Goal: Task Accomplishment & Management: Manage account settings

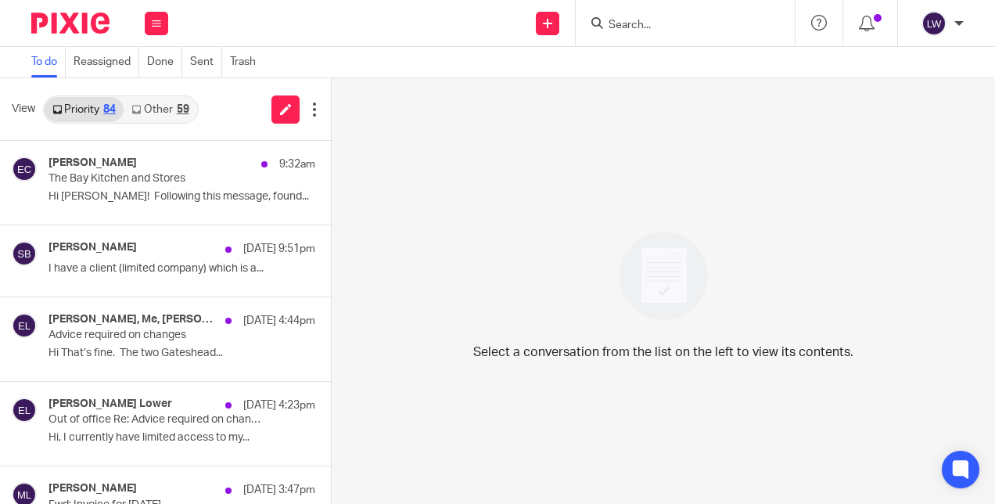
click at [170, 99] on link "Other 59" at bounding box center [160, 109] width 73 height 25
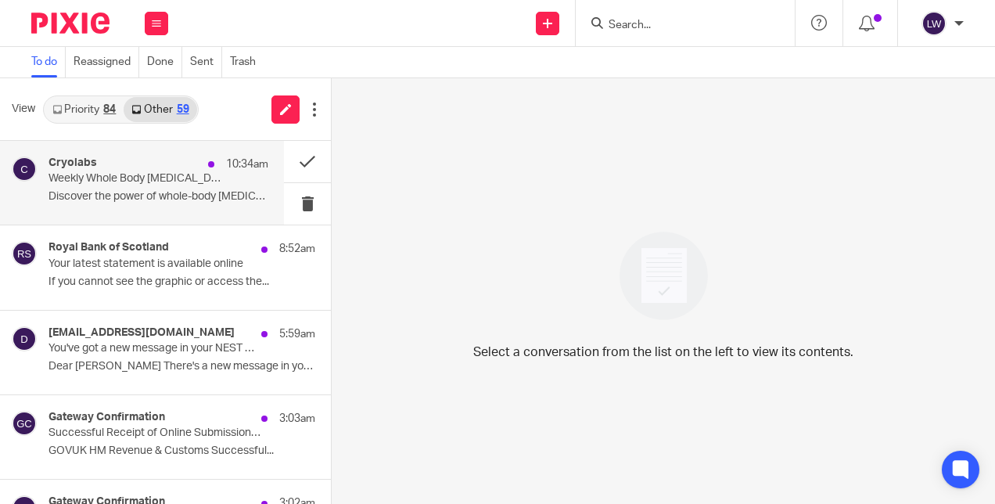
click at [113, 183] on p "Weekly Whole Body [MEDICAL_DATA] Sessions" at bounding box center [136, 178] width 176 height 13
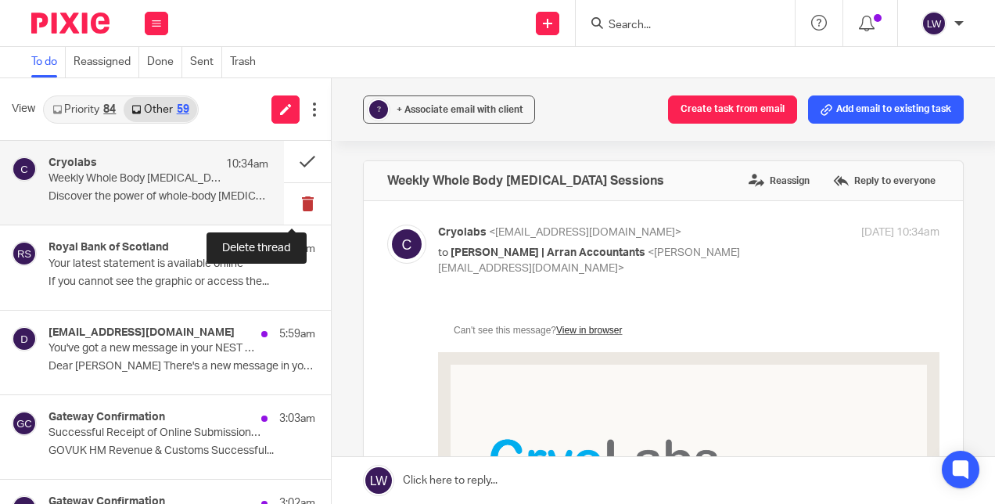
click at [291, 204] on button at bounding box center [307, 203] width 47 height 41
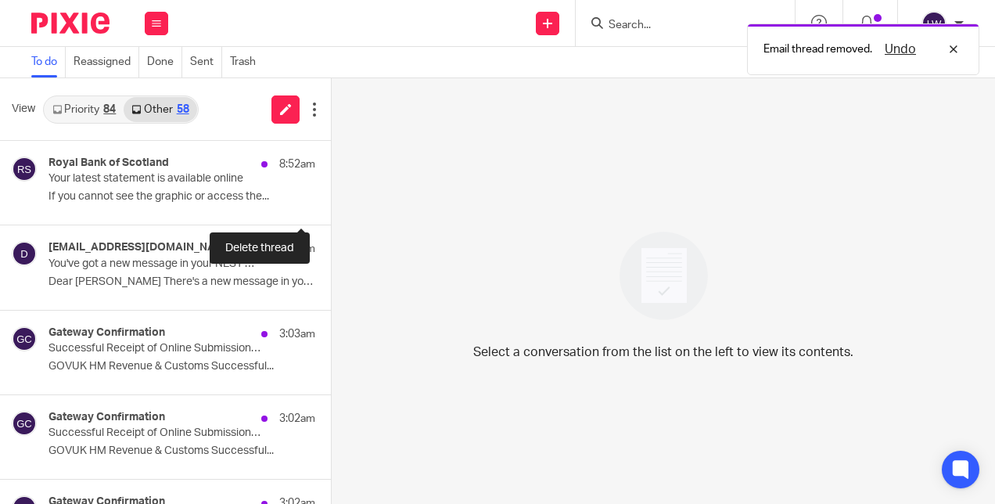
click at [331, 204] on button at bounding box center [337, 203] width 13 height 41
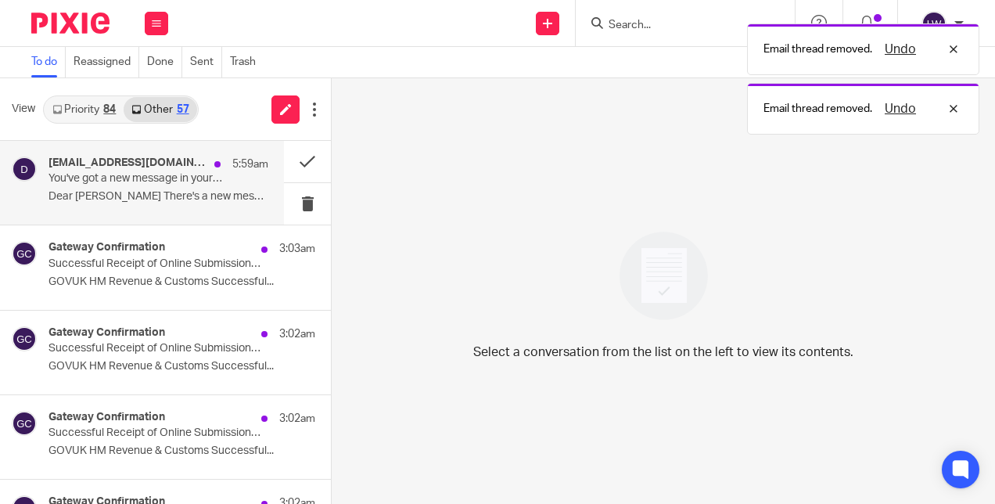
click at [148, 195] on p "Dear Lorna There's a new message in your NEST..." at bounding box center [158, 196] width 220 height 13
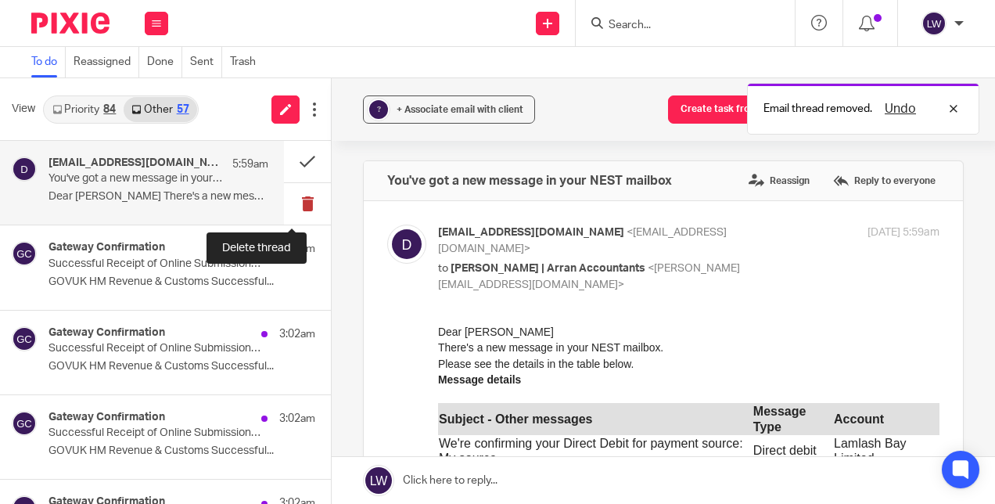
click at [296, 199] on button at bounding box center [307, 203] width 47 height 41
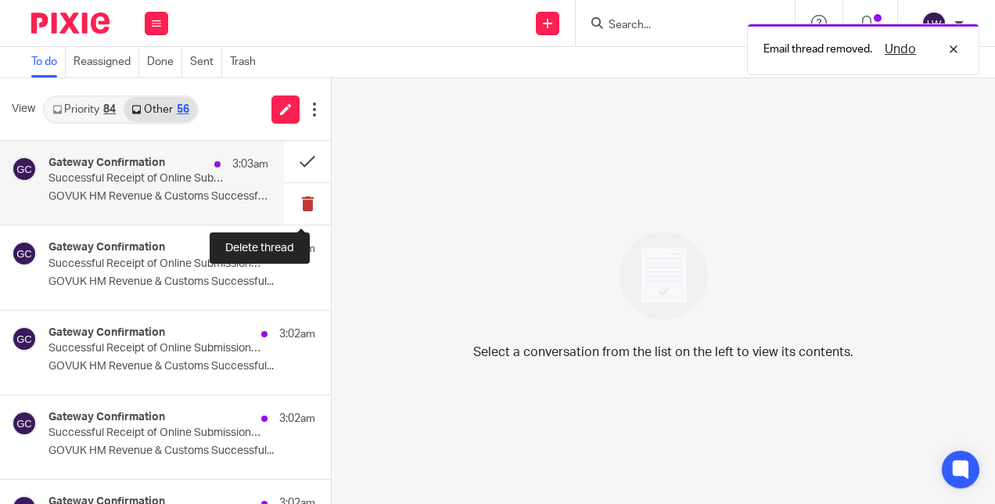
click at [290, 202] on button at bounding box center [307, 203] width 47 height 41
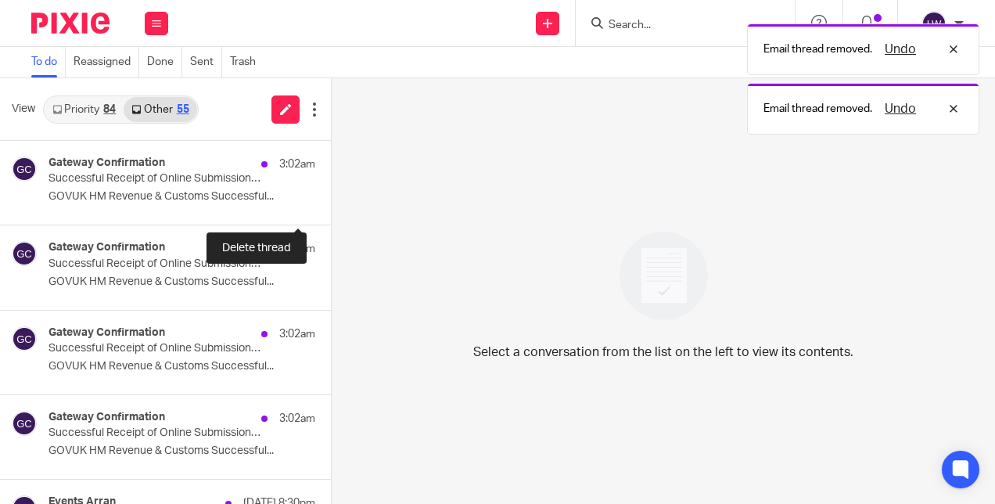
click at [331, 202] on button at bounding box center [337, 203] width 13 height 41
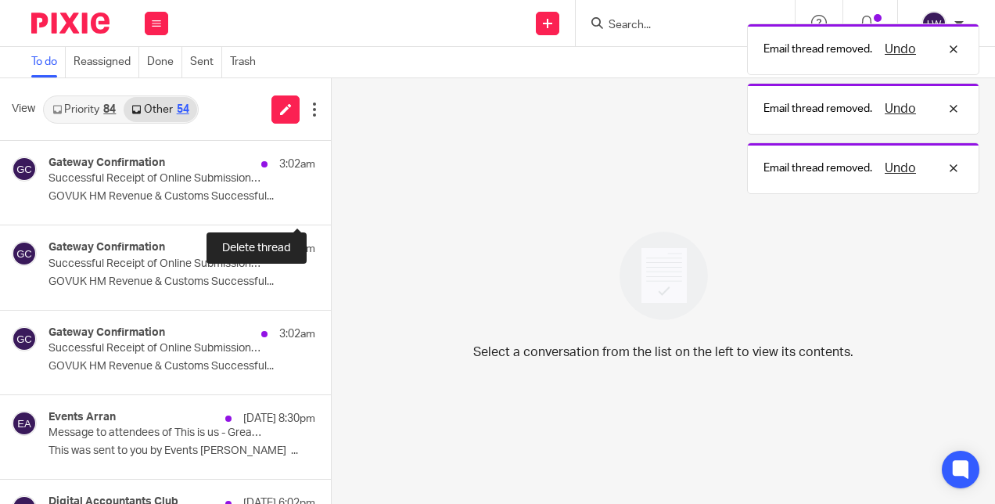
click at [331, 202] on button at bounding box center [337, 203] width 13 height 41
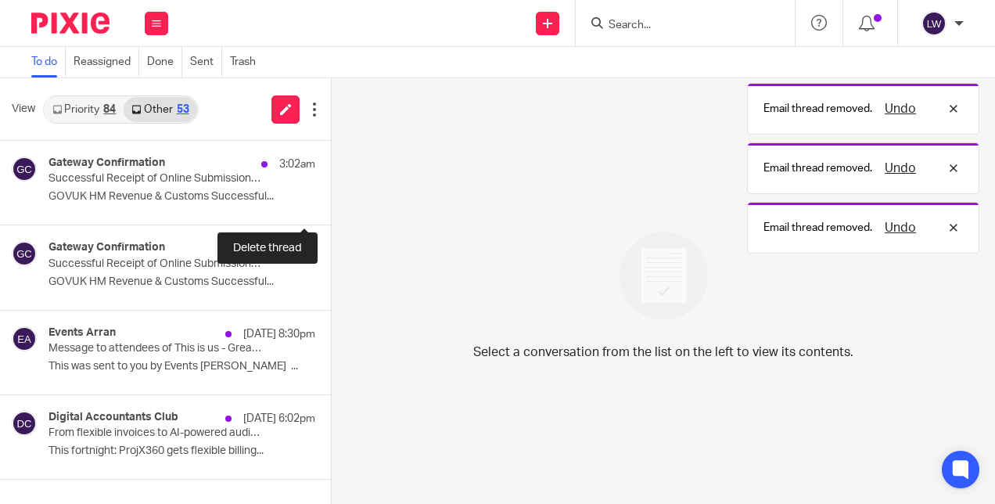
click at [331, 202] on button at bounding box center [337, 203] width 13 height 41
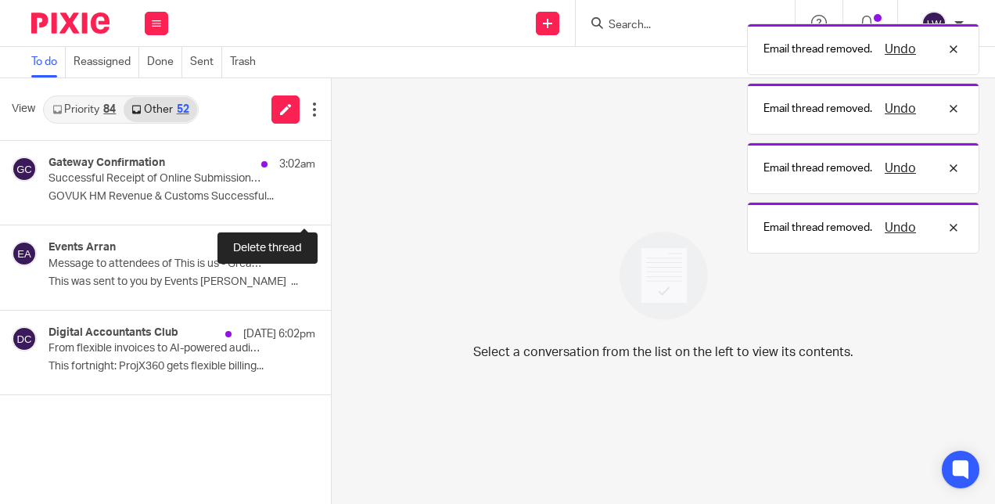
click at [331, 202] on button at bounding box center [337, 203] width 13 height 41
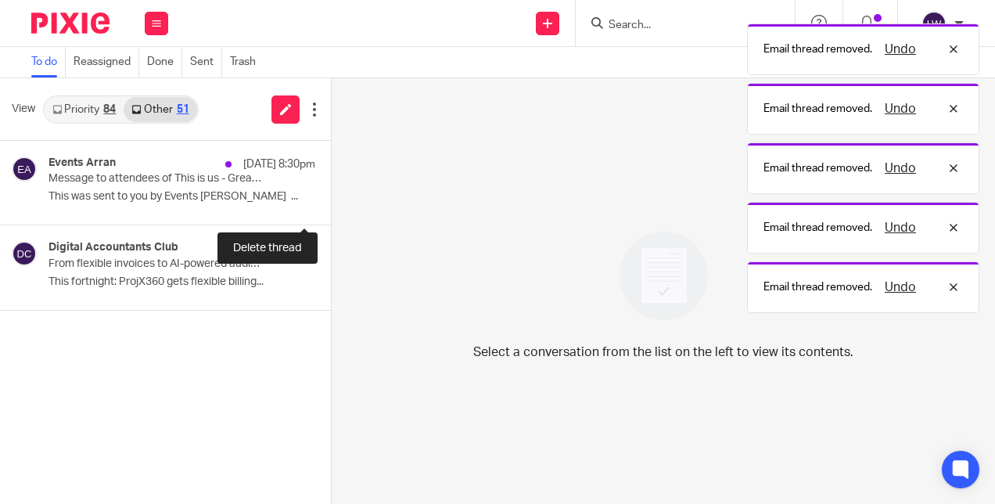
click at [331, 202] on button at bounding box center [337, 203] width 13 height 41
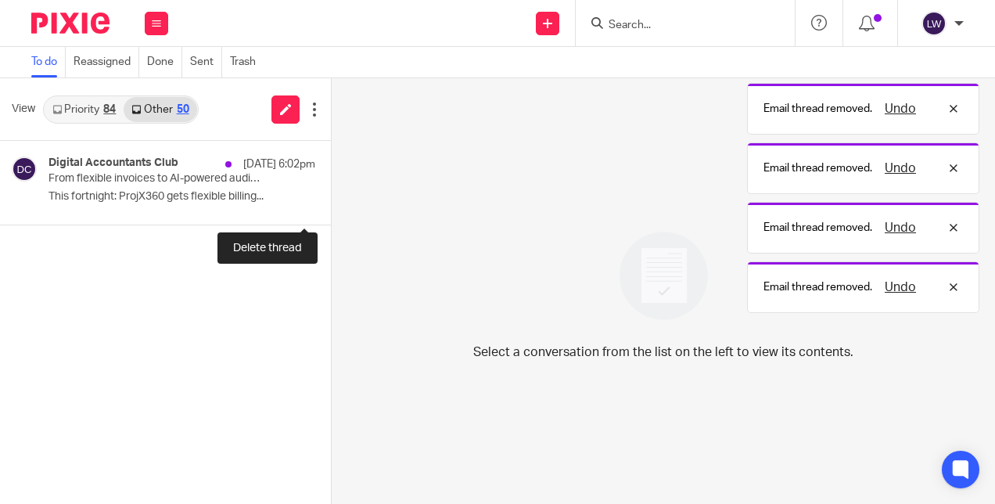
click at [331, 202] on button at bounding box center [337, 203] width 13 height 41
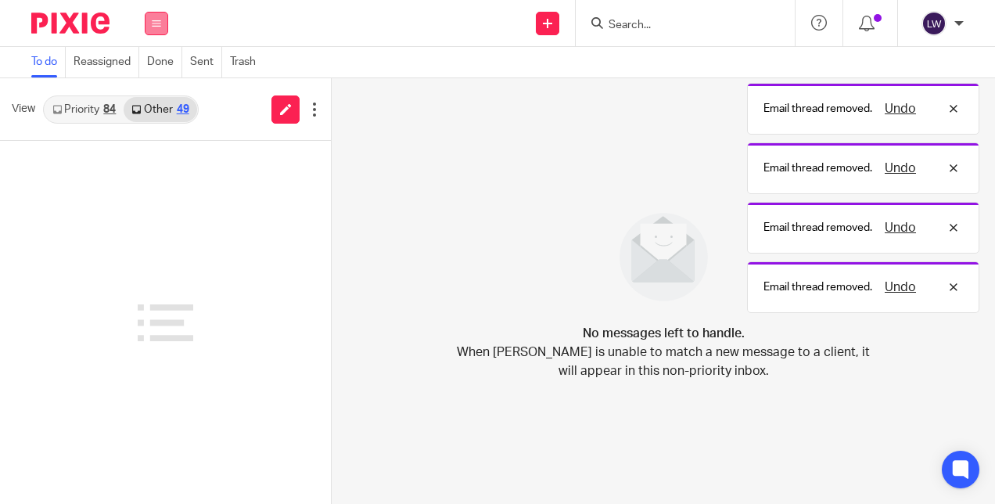
click at [153, 20] on icon at bounding box center [156, 23] width 9 height 9
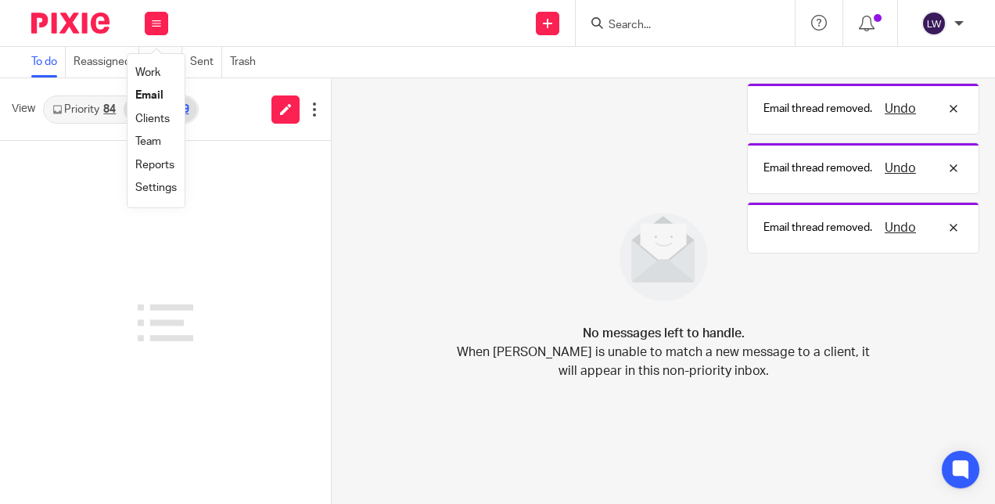
click at [152, 91] on link "Email" at bounding box center [149, 95] width 28 height 11
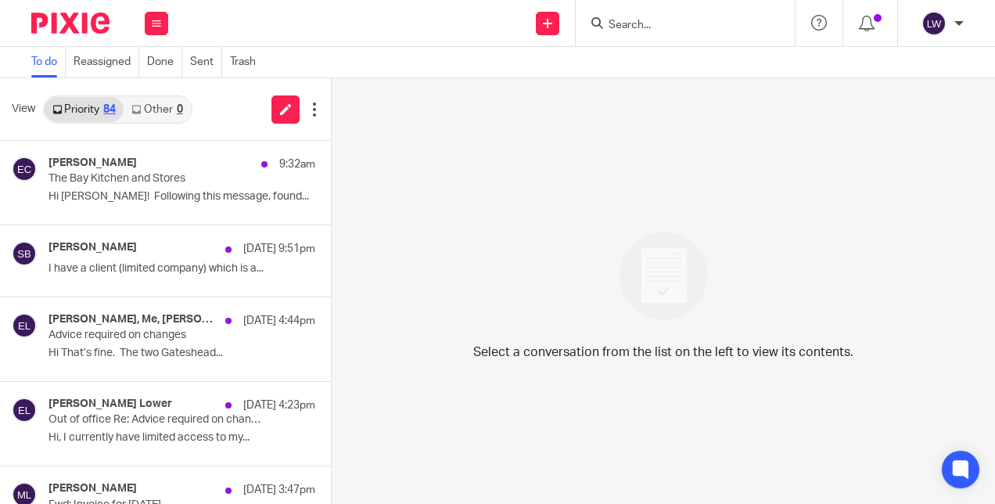
click at [166, 108] on link "Other 0" at bounding box center [157, 109] width 66 height 25
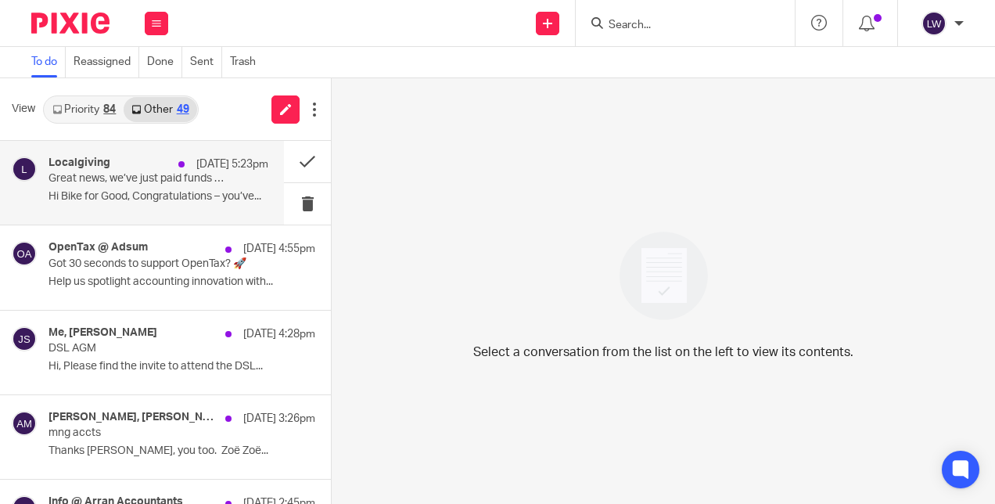
click at [144, 195] on p "Hi Bike for Good, Congratulations – you’ve..." at bounding box center [158, 196] width 220 height 13
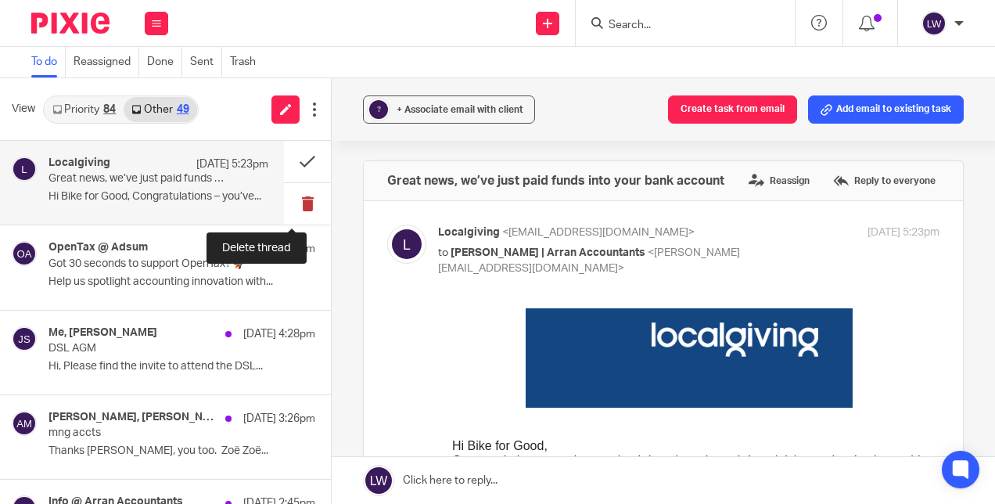
click at [296, 203] on button at bounding box center [307, 203] width 47 height 41
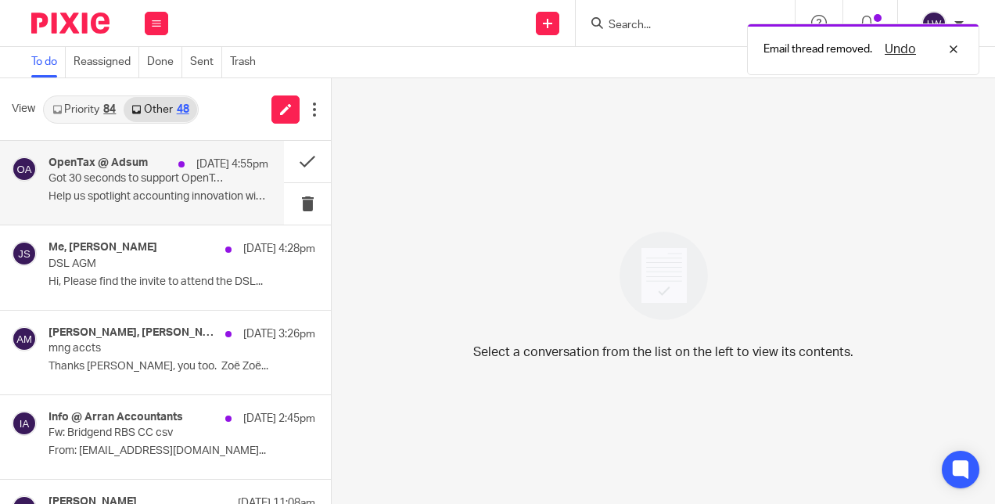
click at [156, 200] on p "Help us spotlight accounting innovation with..." at bounding box center [158, 196] width 220 height 13
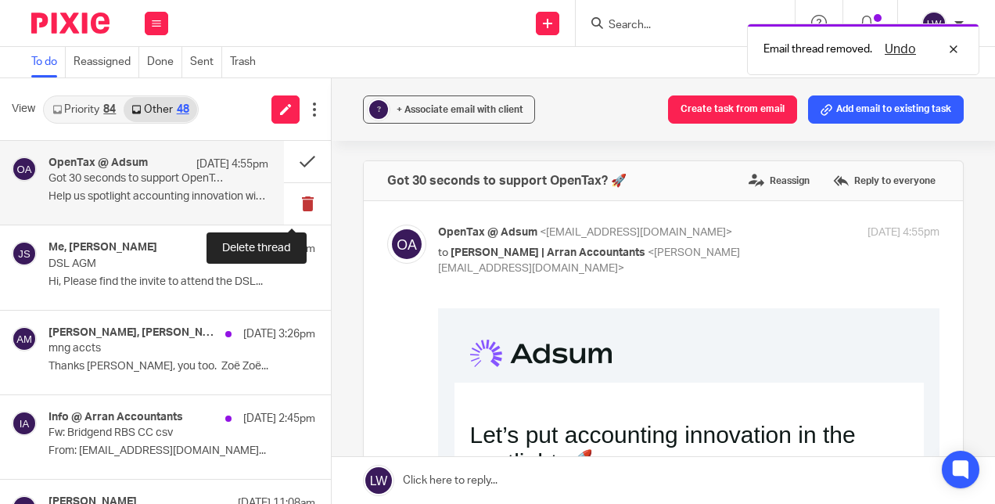
click at [289, 199] on button at bounding box center [307, 203] width 47 height 41
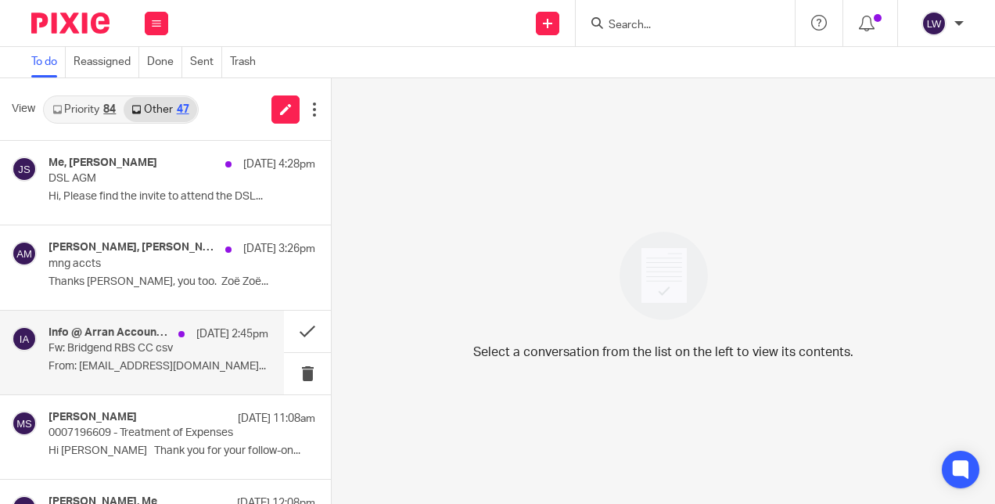
click at [133, 351] on p "Fw: Bridgend RBS CC csv" at bounding box center [136, 348] width 176 height 13
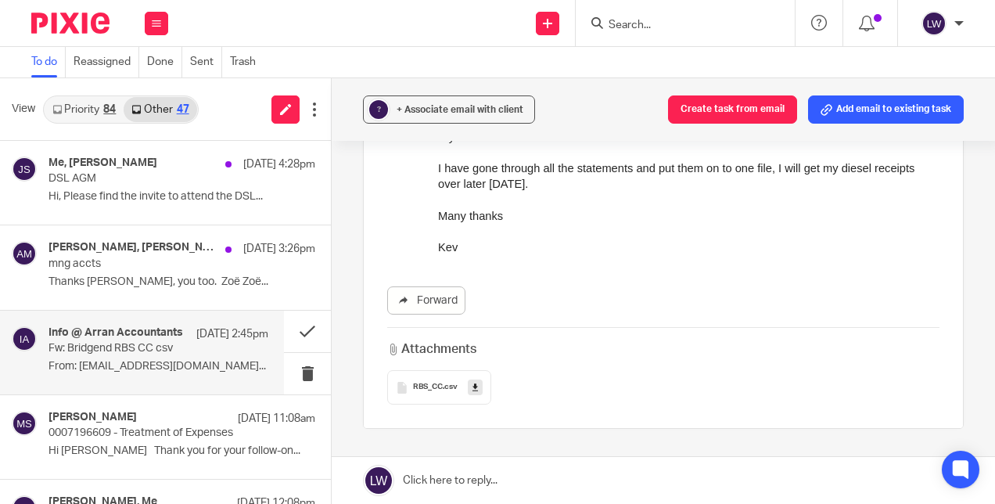
scroll to position [313, 0]
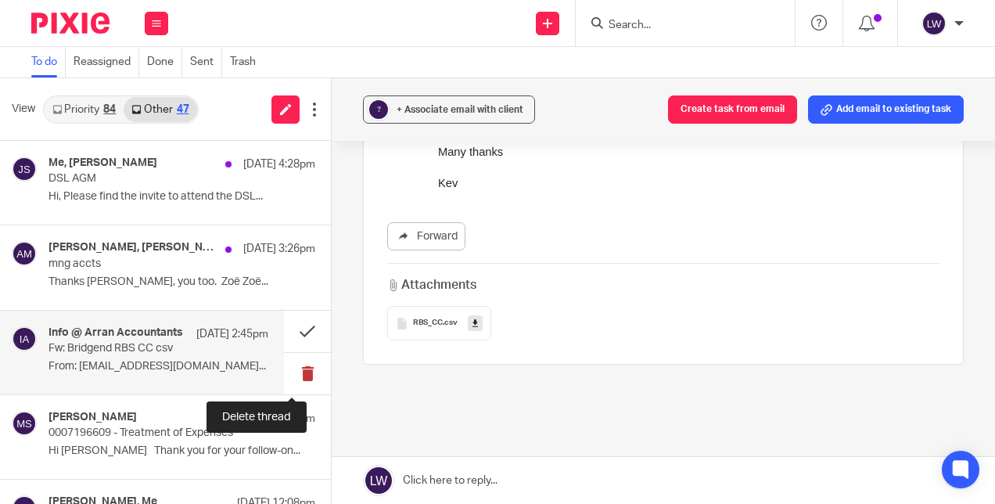
click at [292, 374] on button at bounding box center [307, 373] width 47 height 41
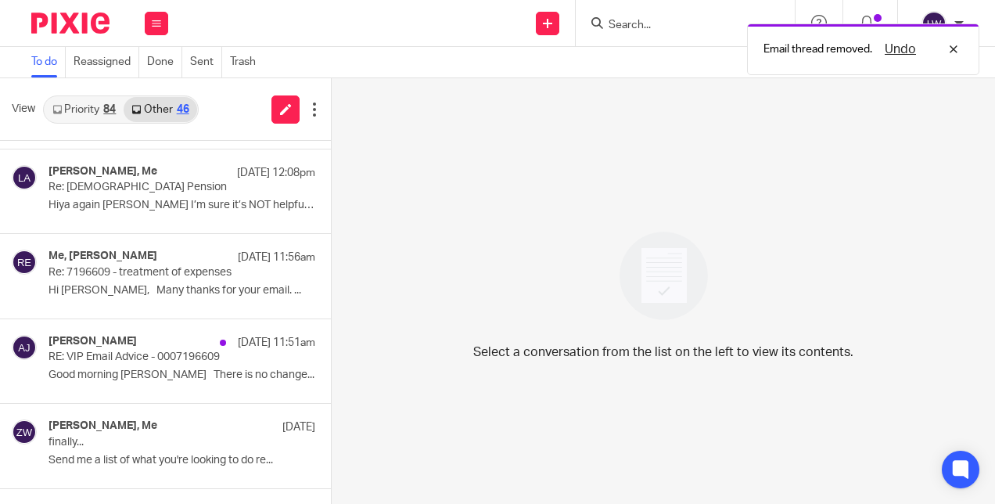
scroll to position [0, 0]
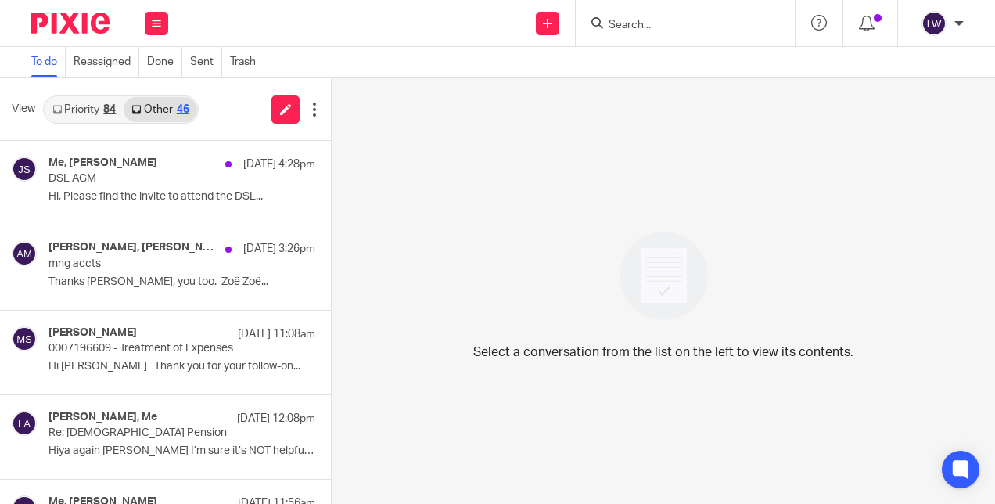
click at [90, 103] on link "Priority 84" at bounding box center [84, 109] width 79 height 25
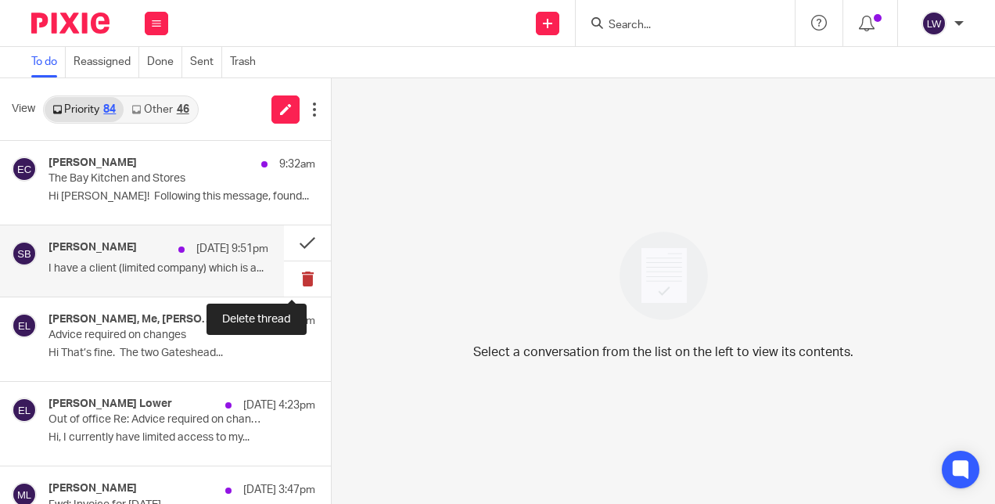
click at [292, 282] on button at bounding box center [307, 278] width 47 height 35
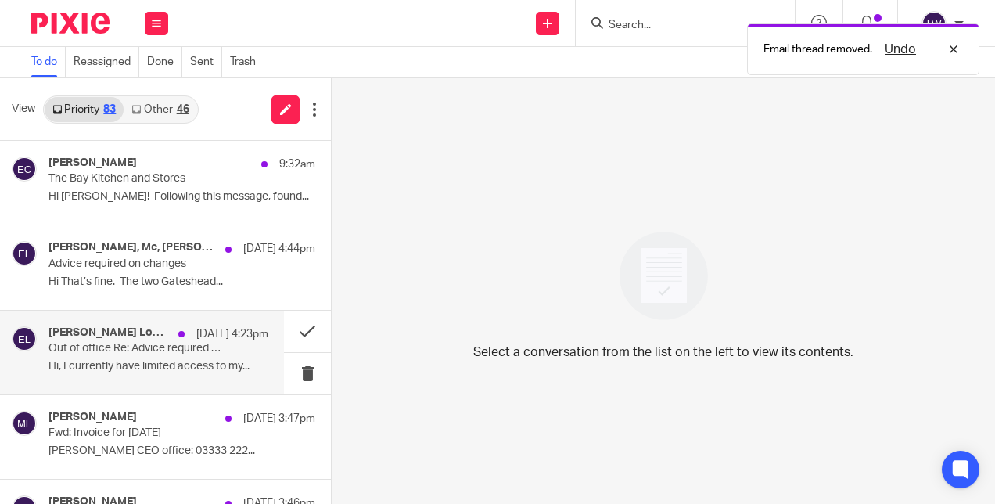
click at [176, 360] on p "Hi, I currently have limited access to my..." at bounding box center [158, 366] width 220 height 13
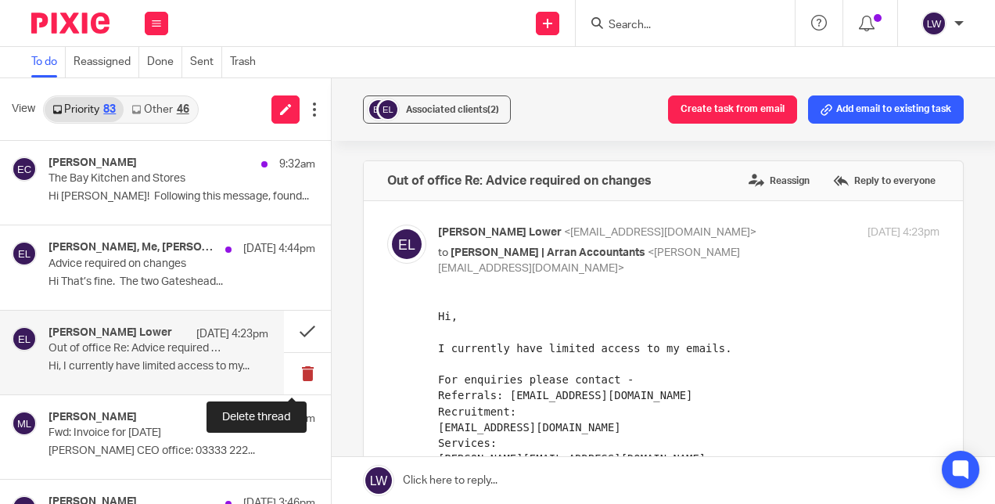
click at [292, 372] on button at bounding box center [307, 373] width 47 height 41
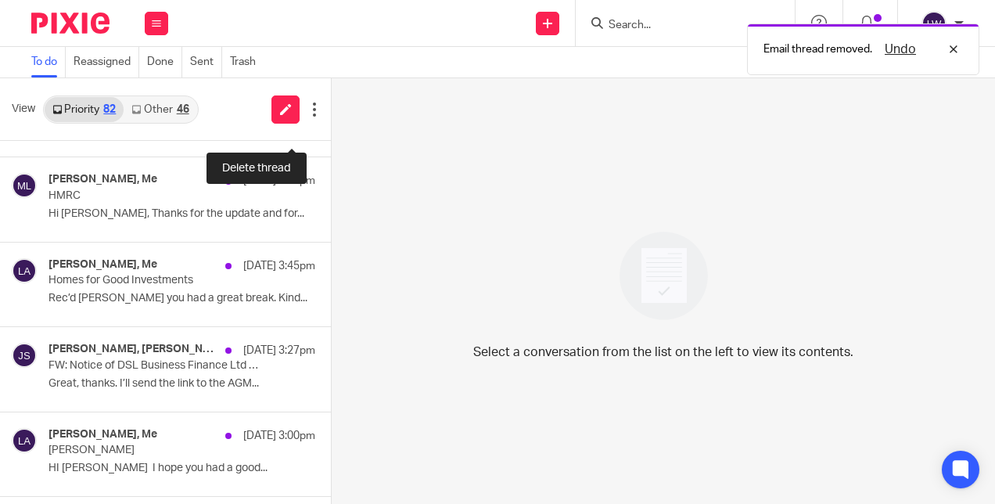
scroll to position [363, 0]
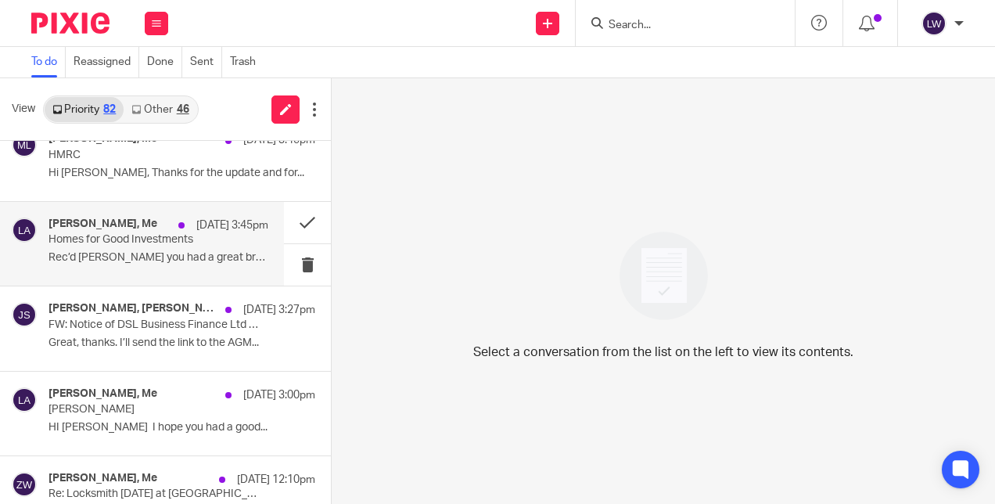
click at [155, 267] on div "[PERSON_NAME], Me [DATE] 3:45pm Homes for Good Investments Rec’d [PERSON_NAME] …" at bounding box center [158, 243] width 220 height 52
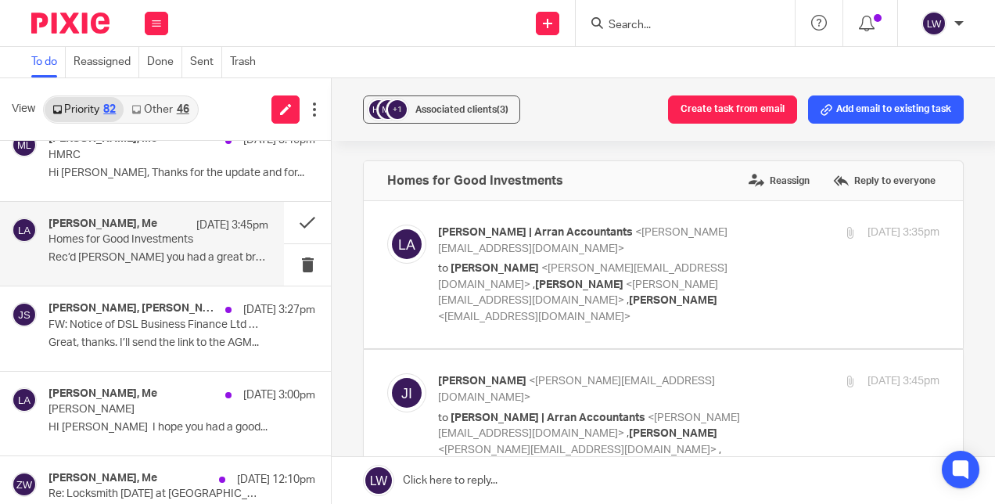
scroll to position [0, 0]
click at [291, 264] on button at bounding box center [307, 264] width 47 height 41
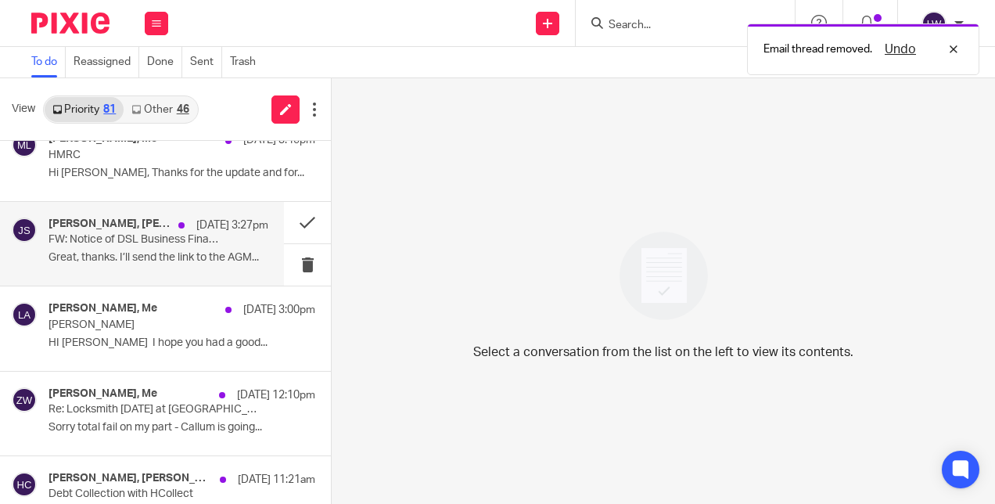
click at [176, 251] on p "Great, thanks. I’ll send the link to the AGM..." at bounding box center [158, 257] width 220 height 13
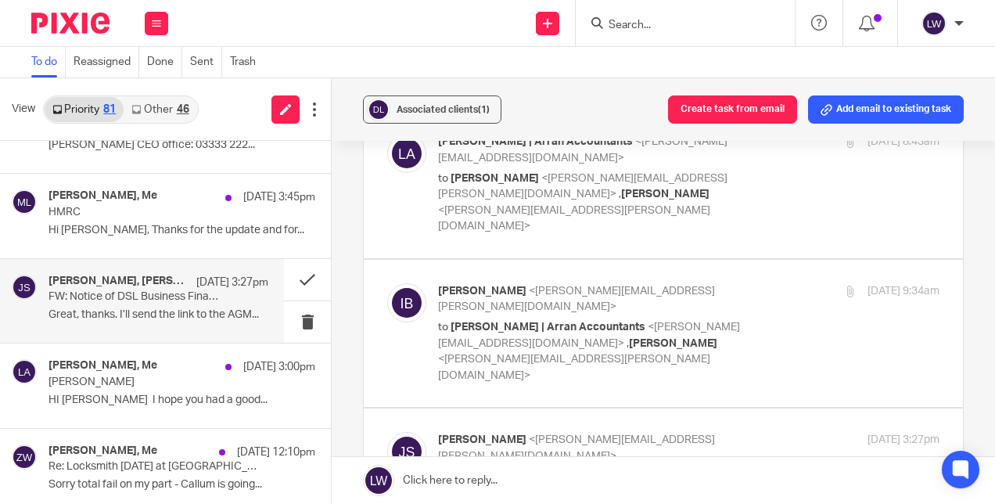
scroll to position [308, 0]
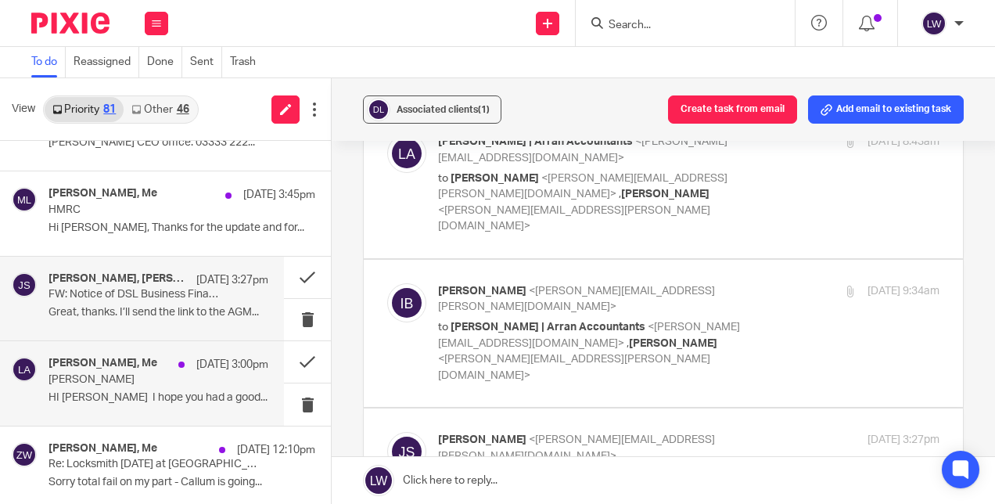
click at [99, 377] on p "[PERSON_NAME]" at bounding box center [136, 379] width 176 height 13
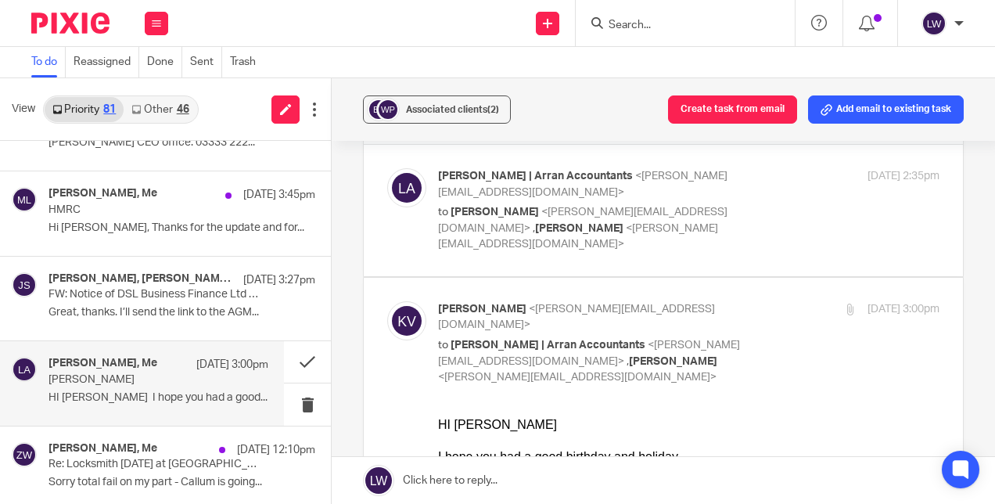
scroll to position [55, 0]
click at [444, 108] on span "Associated clients (2)" at bounding box center [452, 109] width 93 height 9
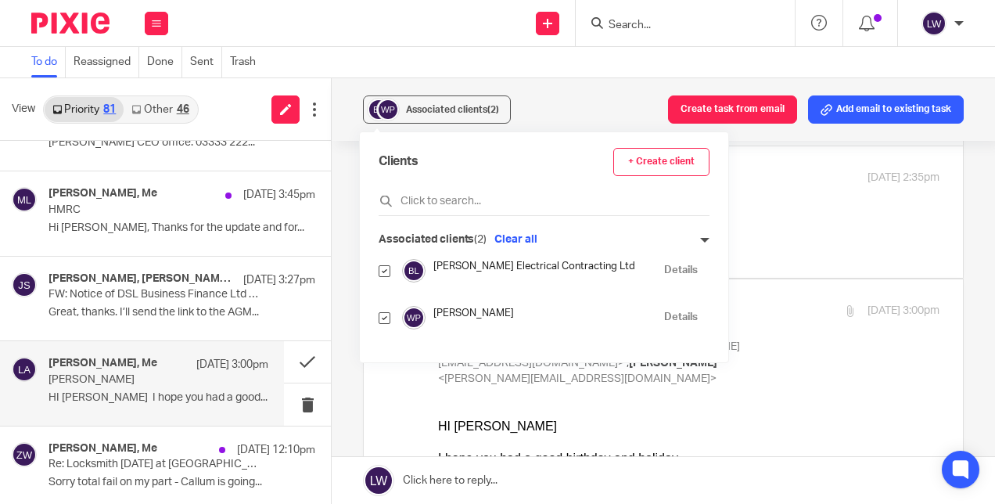
click at [388, 318] on input "checkbox" at bounding box center [384, 318] width 12 height 12
checkbox input "false"
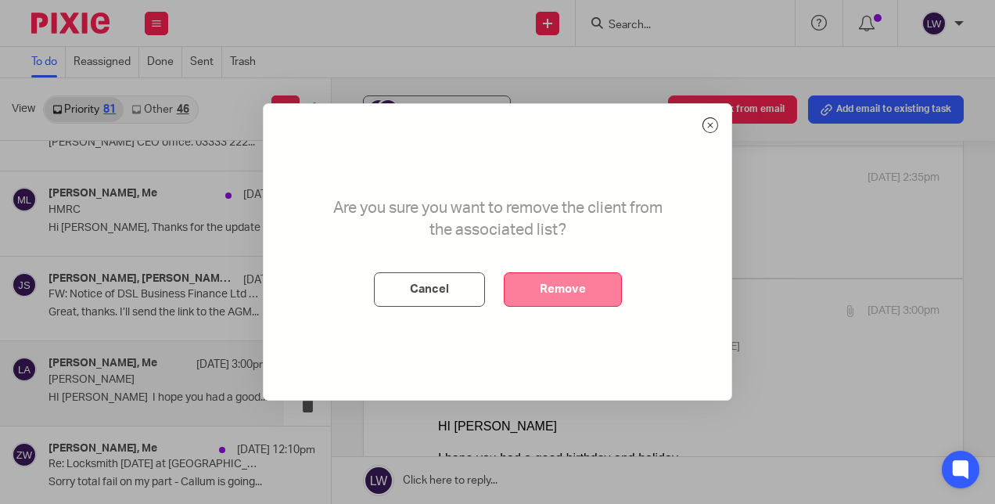
click at [597, 289] on button "Remove" at bounding box center [563, 289] width 118 height 34
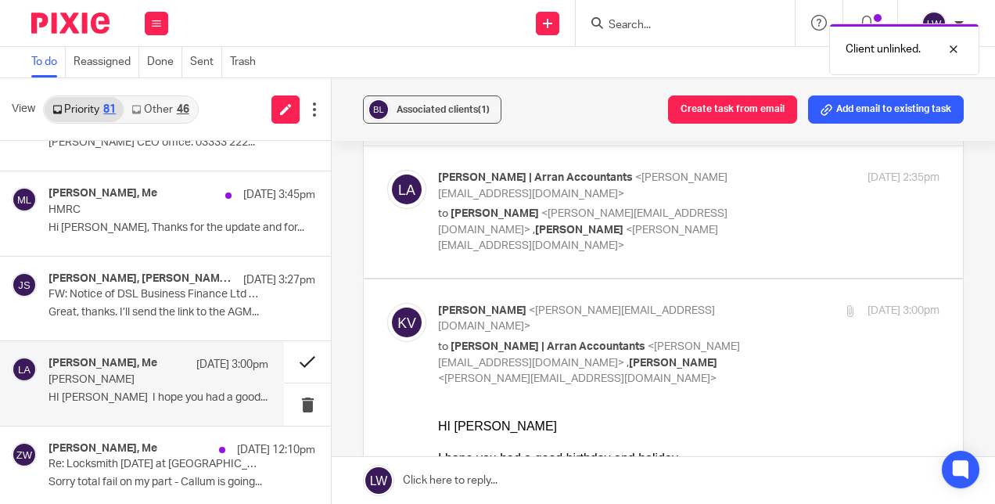
click at [297, 364] on button at bounding box center [307, 361] width 47 height 41
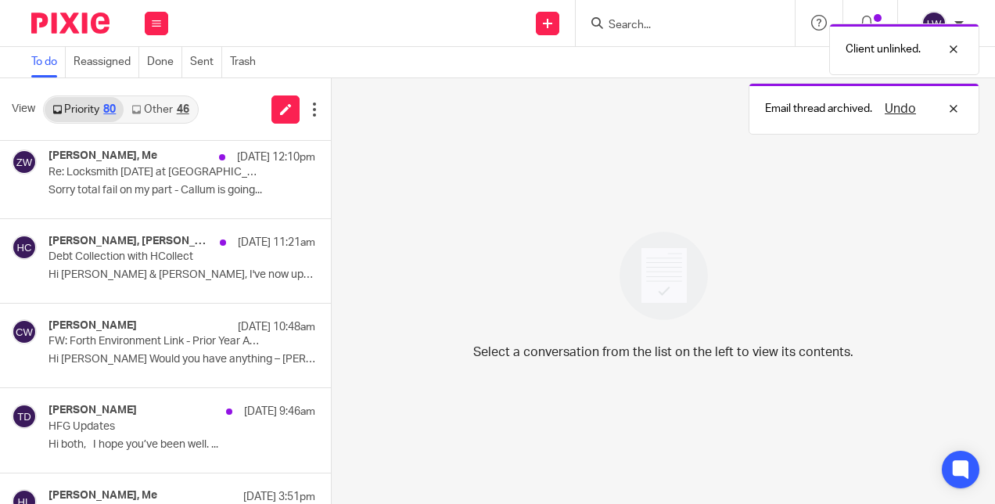
scroll to position [523, 0]
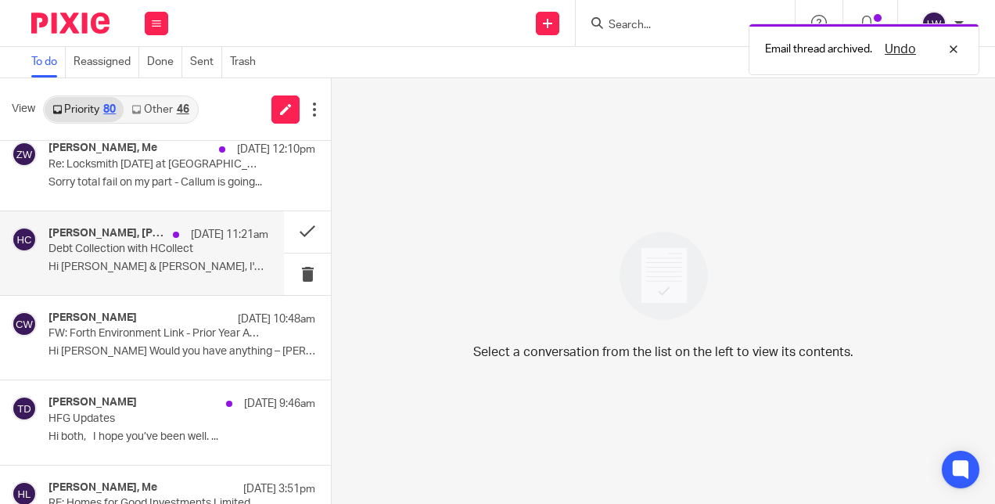
click at [132, 244] on p "Debt Collection with HCollect" at bounding box center [136, 248] width 176 height 13
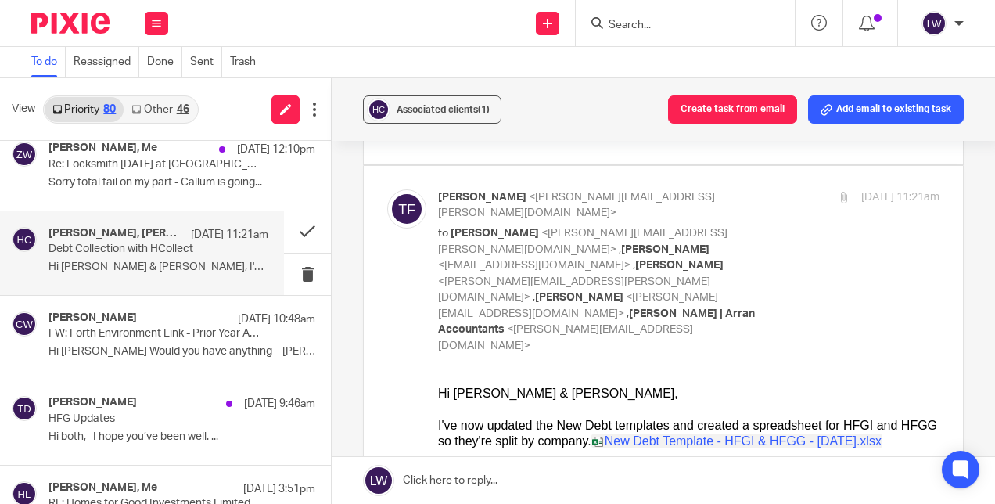
scroll to position [655, 0]
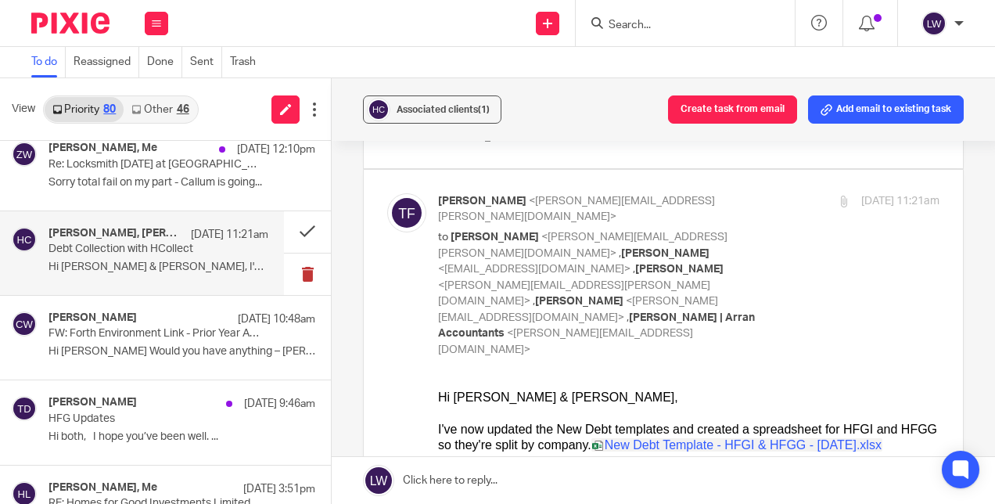
click at [284, 272] on button at bounding box center [307, 273] width 47 height 41
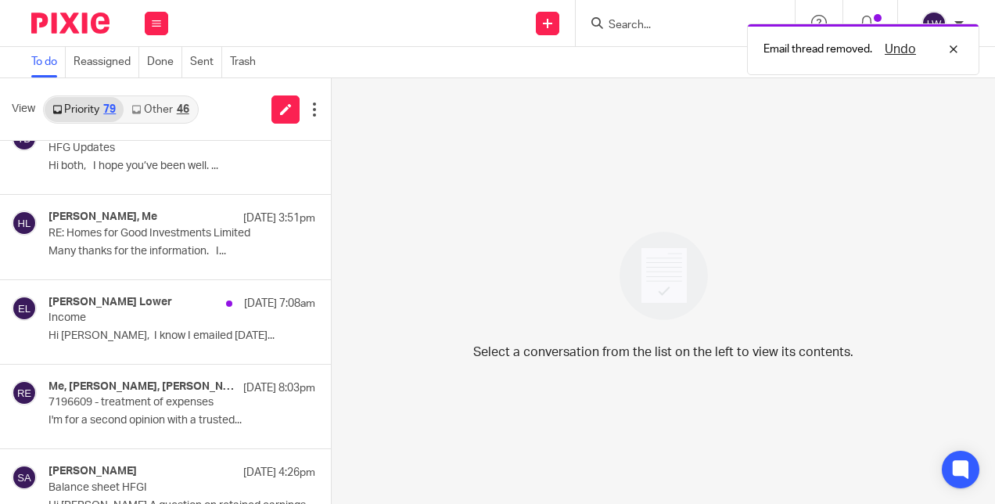
scroll to position [715, 0]
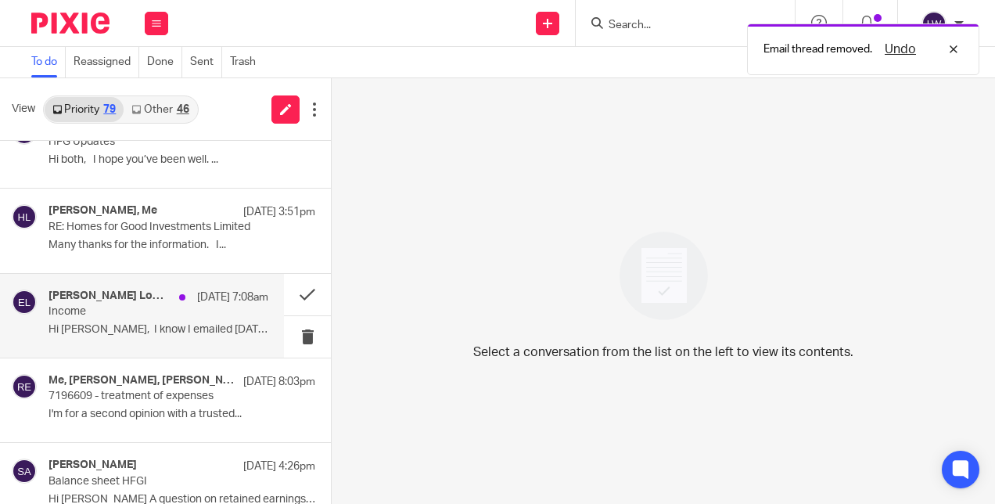
click at [224, 306] on p "Income" at bounding box center [136, 311] width 176 height 13
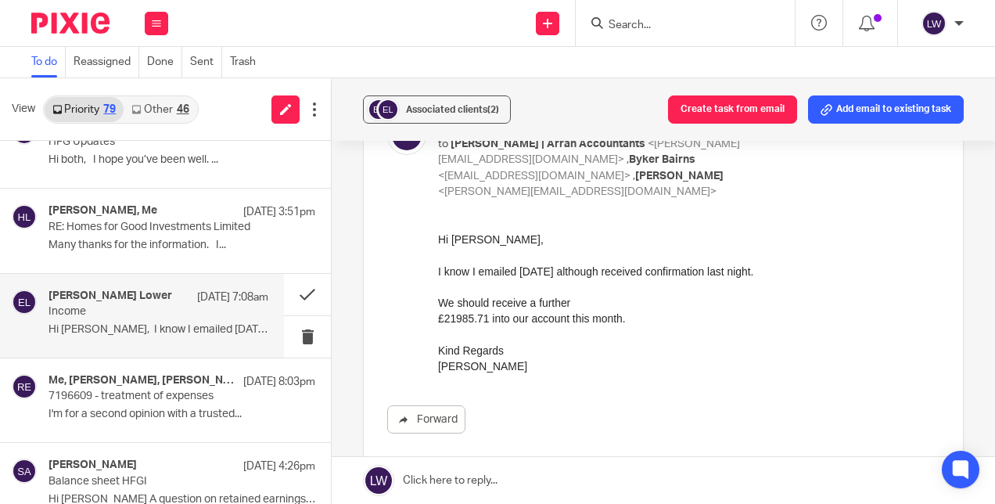
scroll to position [109, 0]
click at [300, 328] on button at bounding box center [307, 336] width 47 height 41
